Goal: Task Accomplishment & Management: Use online tool/utility

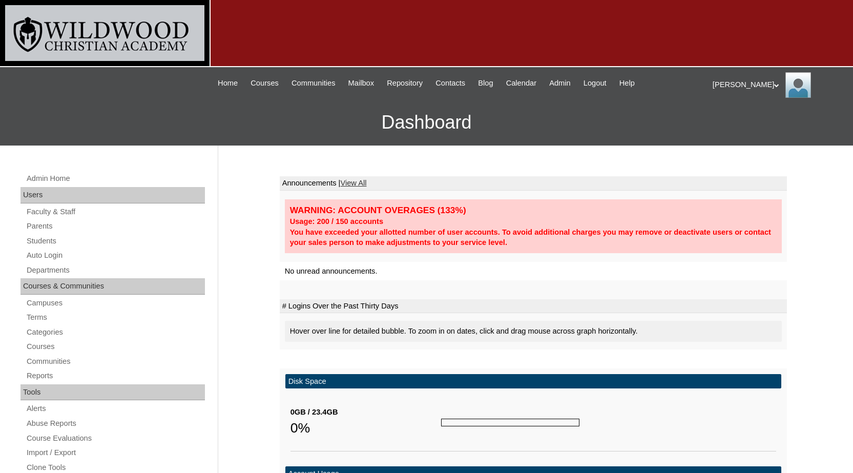
click at [60, 254] on link "Auto Login" at bounding box center [115, 255] width 179 height 13
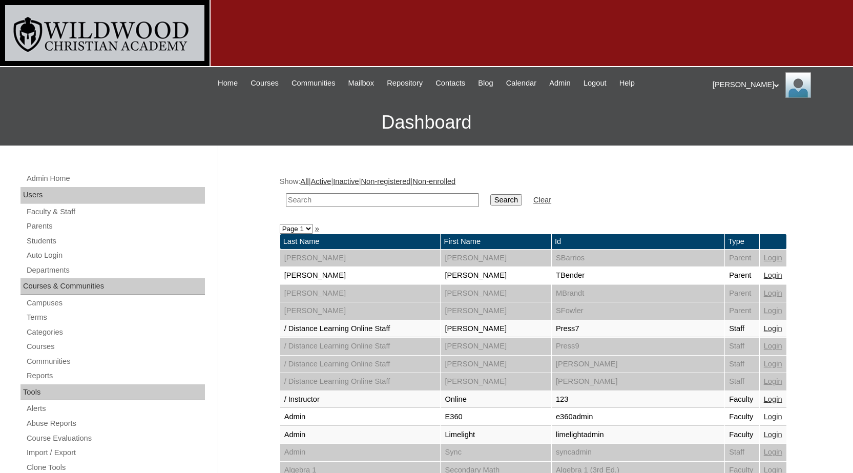
click at [403, 201] on input "text" at bounding box center [382, 200] width 193 height 14
type input "isaa"
click at [490, 194] on input "Search" at bounding box center [506, 199] width 32 height 11
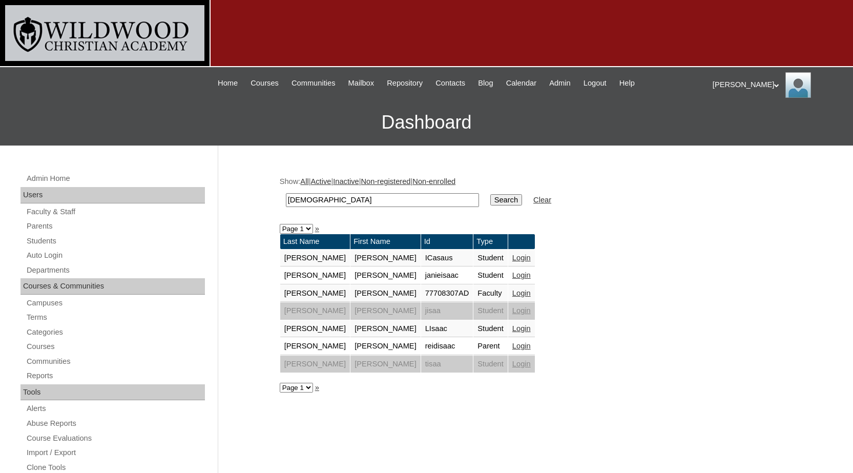
click at [512, 276] on link "Login" at bounding box center [521, 275] width 18 height 8
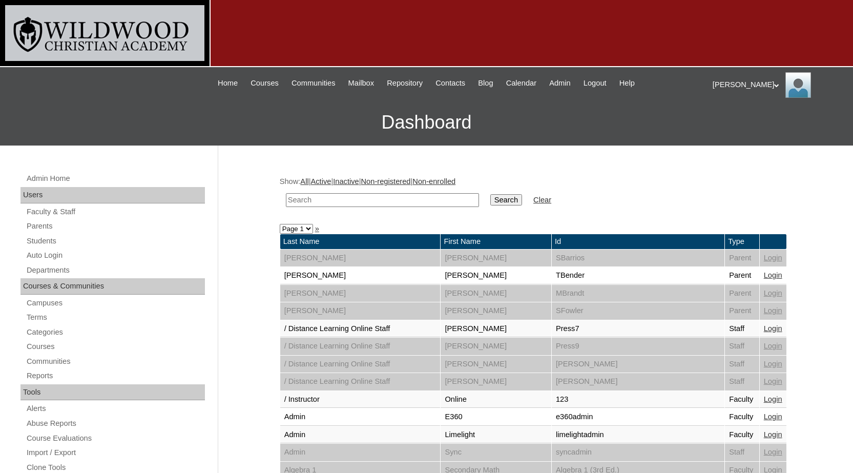
click at [339, 199] on input "text" at bounding box center [382, 200] width 193 height 14
type input "i"
click at [65, 257] on link "Auto Login" at bounding box center [115, 255] width 179 height 13
click at [325, 201] on input "text" at bounding box center [382, 200] width 193 height 14
type input "[DEMOGRAPHIC_DATA]"
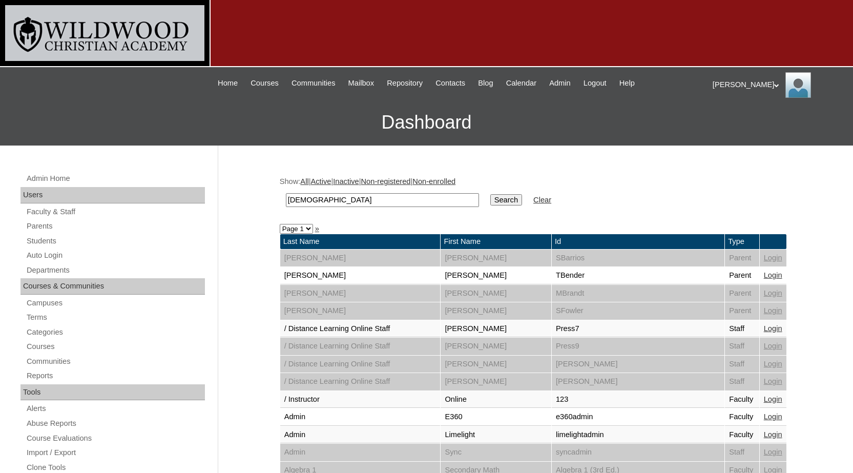
click at [490, 194] on input "Search" at bounding box center [506, 199] width 32 height 11
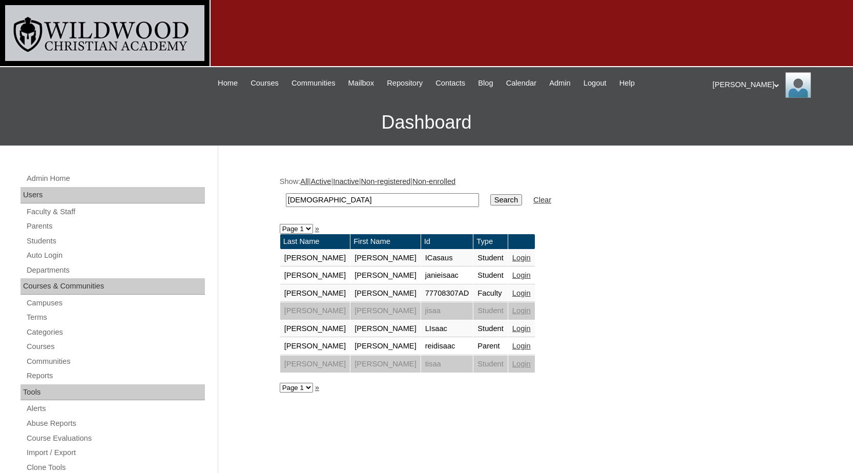
click at [512, 344] on link "Login" at bounding box center [521, 346] width 18 height 8
